Goal: Check status: Check status

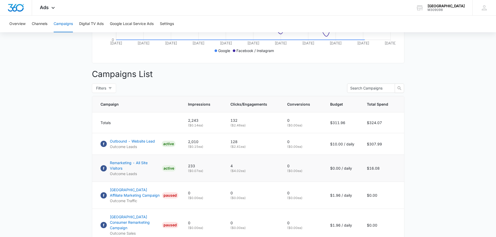
scroll to position [158, 0]
click at [149, 168] on p "Remarketing - All Site Visitors" at bounding box center [135, 165] width 50 height 11
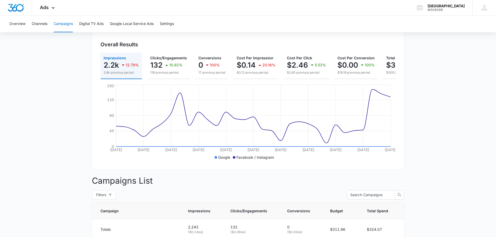
scroll to position [0, 0]
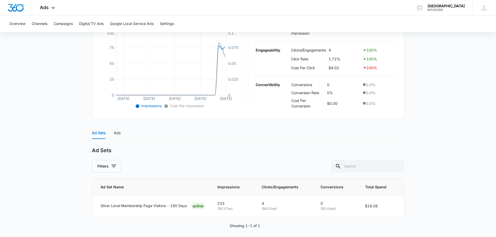
scroll to position [124, 0]
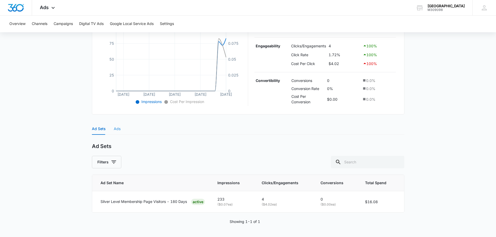
click at [116, 132] on div "Ads" at bounding box center [117, 129] width 7 height 12
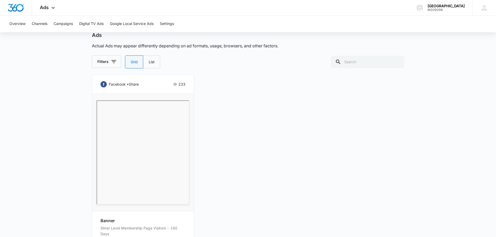
scroll to position [234, 0]
click at [149, 64] on label "List" at bounding box center [151, 62] width 17 height 13
click at [149, 63] on input "List" at bounding box center [148, 63] width 0 height 0
radio input "false"
radio input "true"
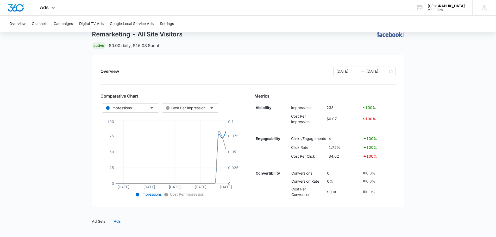
scroll to position [0, 0]
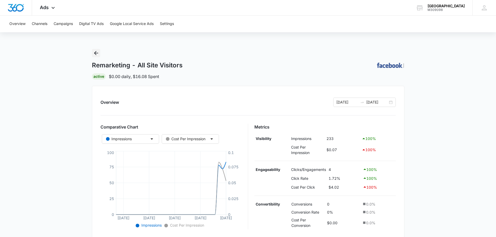
click at [97, 54] on icon "Back" at bounding box center [96, 53] width 6 height 6
